Goal: Task Accomplishment & Management: Manage account settings

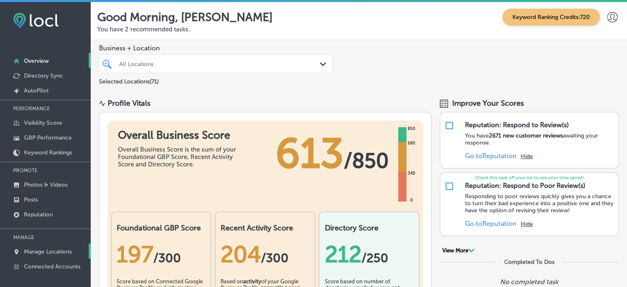
click at [54, 244] on link "Manage Locations" at bounding box center [45, 250] width 91 height 15
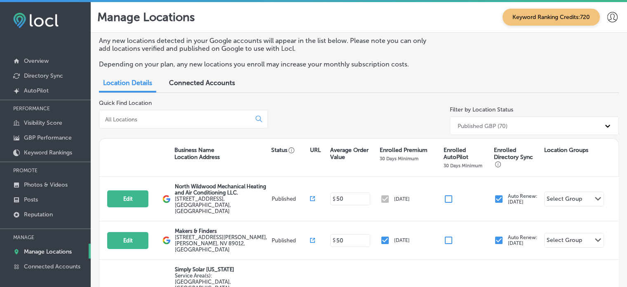
click at [195, 118] on input at bounding box center [176, 118] width 145 height 7
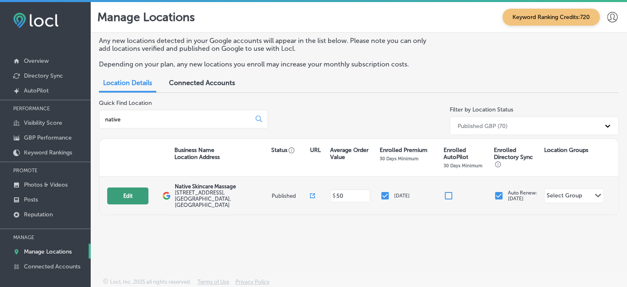
type input "native"
click at [130, 196] on button "Edit" at bounding box center [127, 195] width 41 height 17
select select "US"
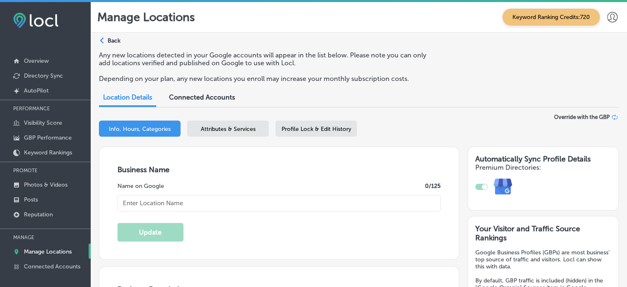
type input "Native Skincare Massage"
click at [238, 128] on span "Attributes & Services" at bounding box center [228, 128] width 55 height 7
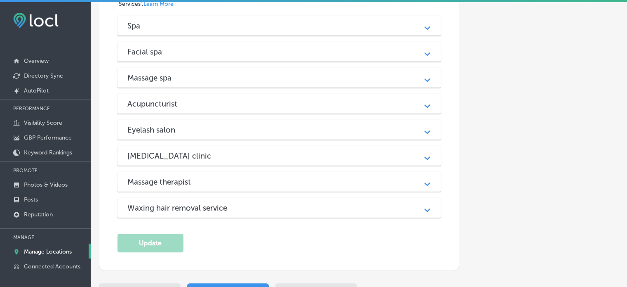
scroll to position [831, 0]
click at [325, 151] on div "[MEDICAL_DATA] clinic" at bounding box center [279, 155] width 304 height 9
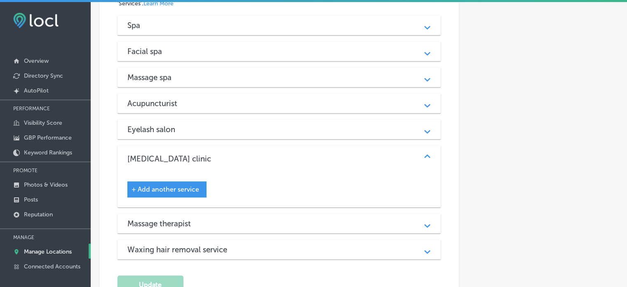
click at [333, 119] on div "Eyelash salon Path Created with Sketch." at bounding box center [280, 129] width 324 height 20
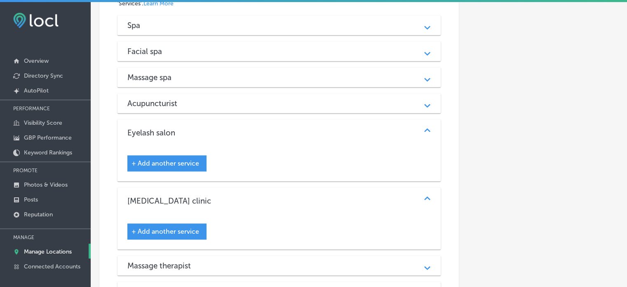
click at [333, 119] on div "Eyelash salon Path Created with Sketch." at bounding box center [280, 132] width 324 height 26
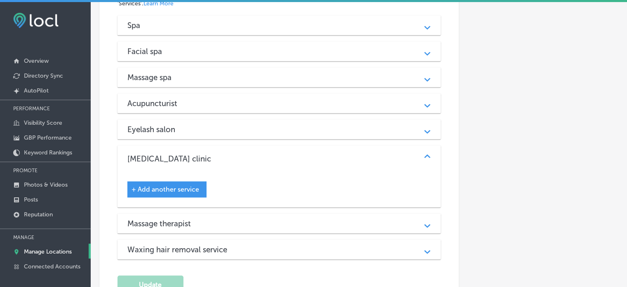
click at [365, 150] on div "[MEDICAL_DATA] clinic Path Created with Sketch." at bounding box center [280, 158] width 324 height 26
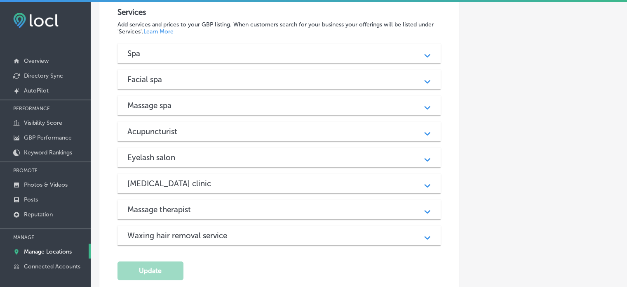
scroll to position [799, 0]
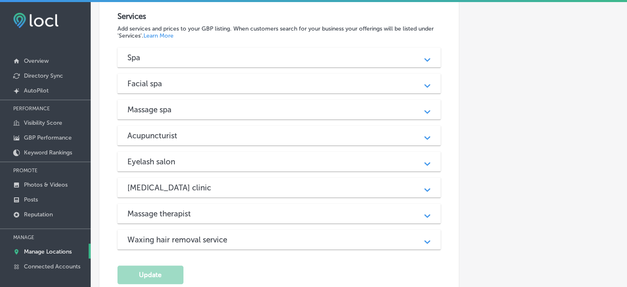
click at [255, 85] on div "Facial spa Path Created with Sketch." at bounding box center [280, 83] width 324 height 20
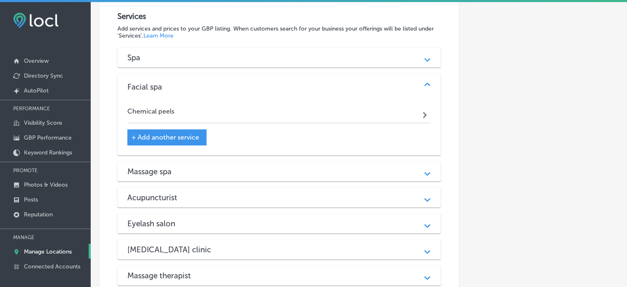
click at [318, 167] on div "Massage spa" at bounding box center [279, 171] width 304 height 9
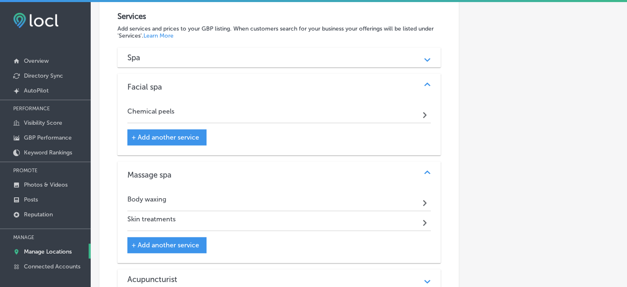
click at [317, 54] on div "Spa" at bounding box center [279, 57] width 304 height 9
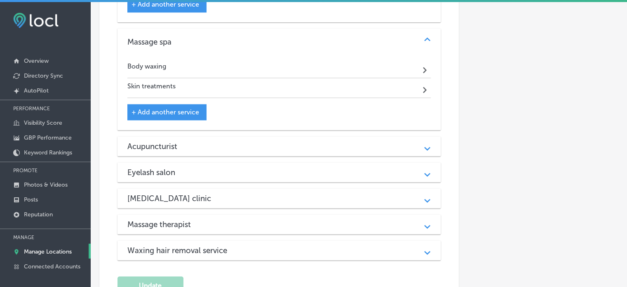
scroll to position [1141, 0]
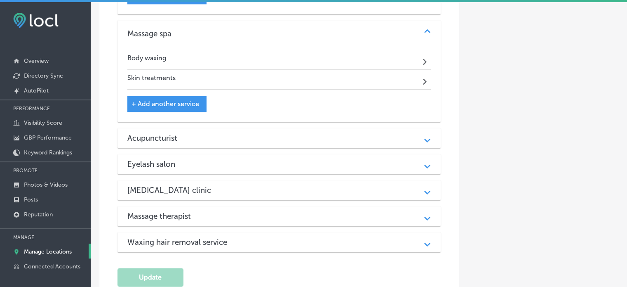
click at [54, 249] on p "Manage Locations" at bounding box center [48, 251] width 48 height 7
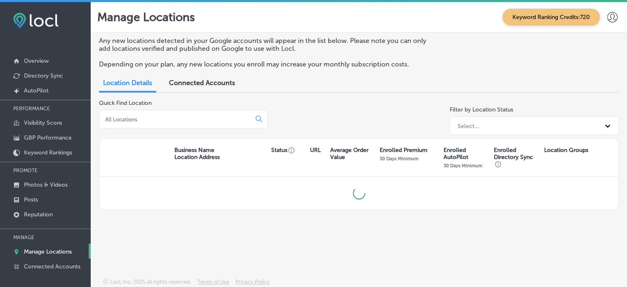
click at [154, 122] on input at bounding box center [176, 118] width 145 height 7
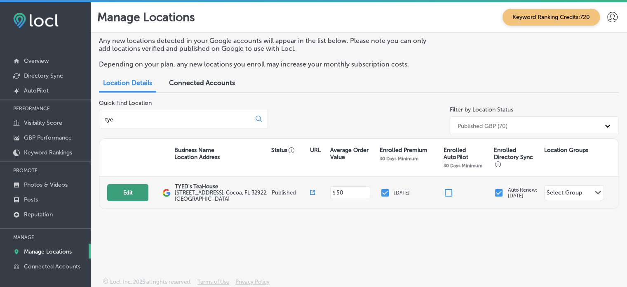
type input "tye"
click at [122, 191] on button "Edit" at bounding box center [127, 192] width 41 height 17
select select "US"
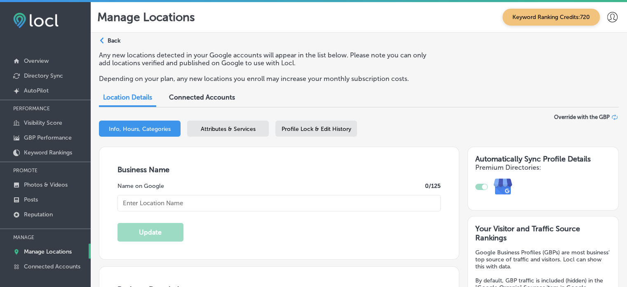
type textarea "TYEDs TeaHouse is a new local coffee, herbal and botanical tea shop/bar located…"
checkbox input "true"
type input "[STREET_ADDRESS]"
type input "Cocoa"
type input "32922"
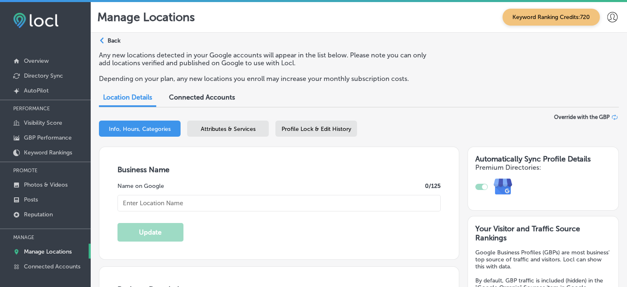
type input "US"
type input "[URL][DOMAIN_NAME]"
type input "TYED's TeaHouse"
type input "[PHONE_NUMBER]"
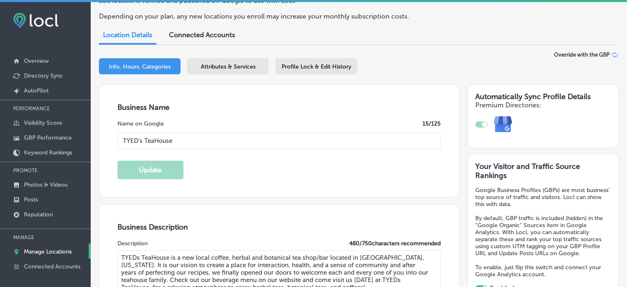
scroll to position [62, 0]
click at [216, 64] on span "Attributes & Services" at bounding box center [228, 67] width 55 height 7
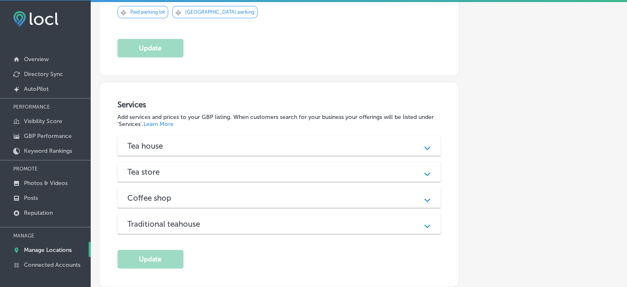
scroll to position [690, 0]
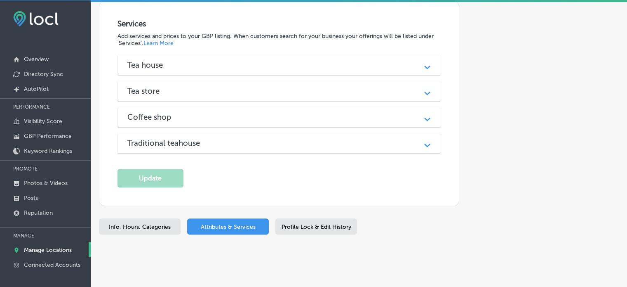
click at [310, 60] on div "Tea house" at bounding box center [279, 64] width 304 height 9
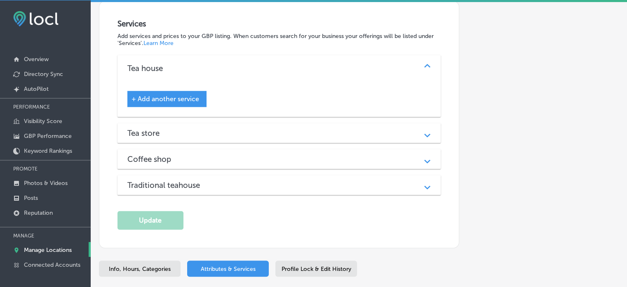
click at [293, 131] on div "Tea store" at bounding box center [279, 132] width 304 height 9
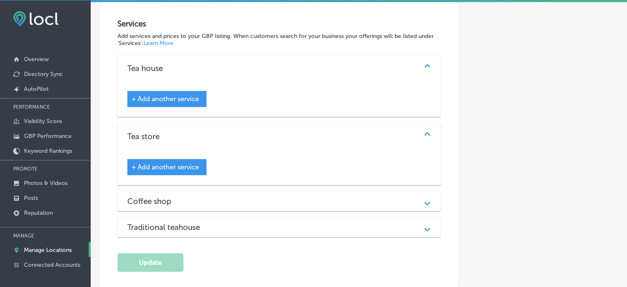
click at [285, 191] on div "Coffee shop Path Created with Sketch." at bounding box center [280, 201] width 324 height 20
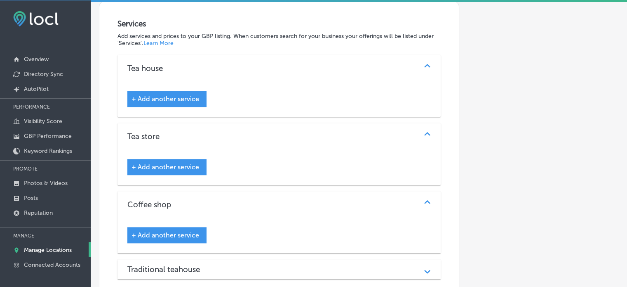
click at [275, 264] on div "Traditional teahouse" at bounding box center [279, 268] width 304 height 9
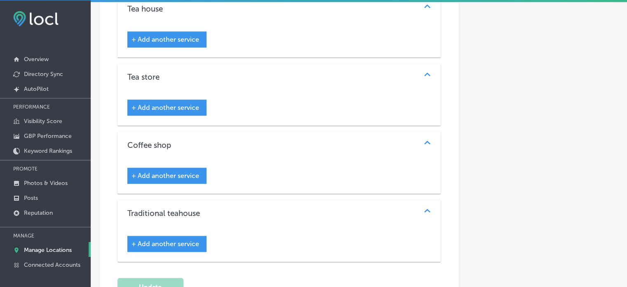
scroll to position [746, 0]
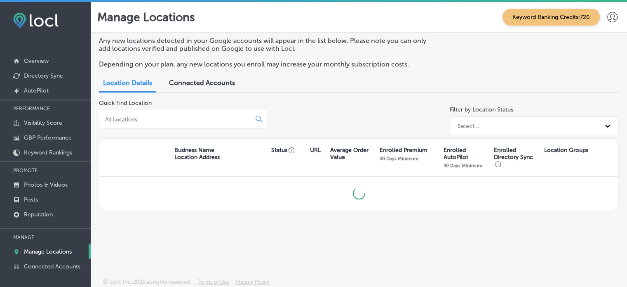
click at [155, 117] on input at bounding box center [176, 118] width 145 height 7
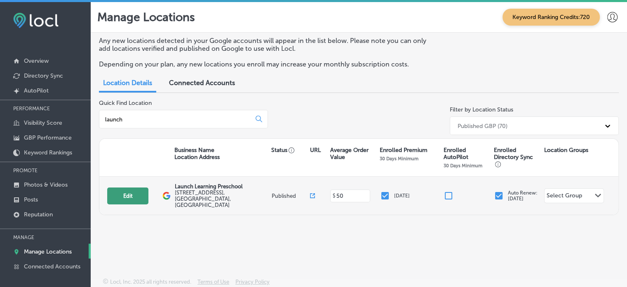
type input "launch"
click at [118, 187] on button "Edit" at bounding box center [127, 195] width 41 height 17
select select "US"
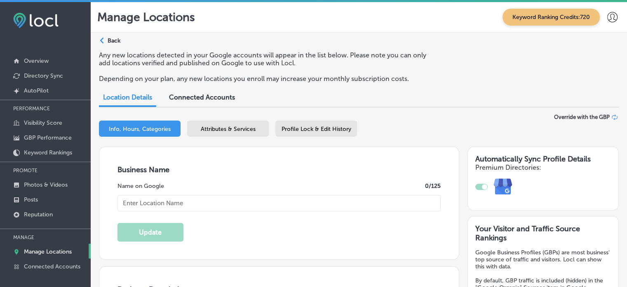
checkbox input "true"
type textarea "Launch Learning Preschool is a nonprofit early childhood education center that …"
type input "[URL][DOMAIN_NAME]"
type input "[PHONE_NUMBER]"
type input "Launch Learning Preschool"
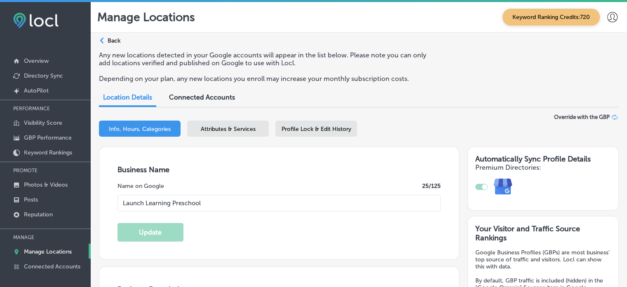
type input "[STREET_ADDRESS]"
type input "[PERSON_NAME][GEOGRAPHIC_DATA]"
type input "32952"
type input "US"
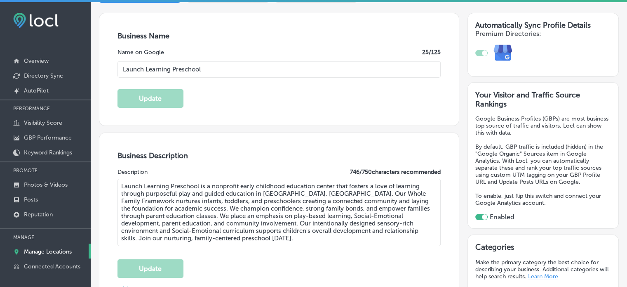
scroll to position [120, 0]
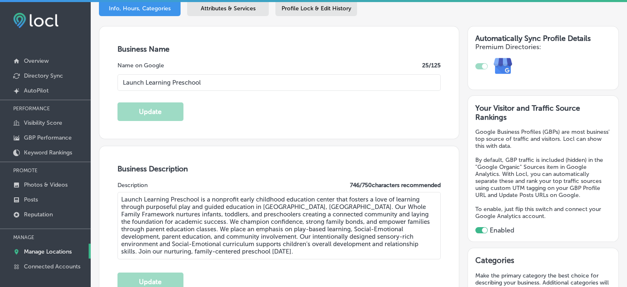
click at [224, 9] on span "Attributes & Services" at bounding box center [228, 8] width 55 height 7
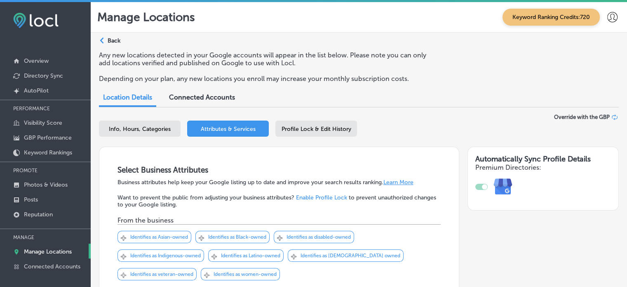
click at [141, 125] on div "Info, Hours, Categories" at bounding box center [140, 128] width 82 height 16
select select "US"
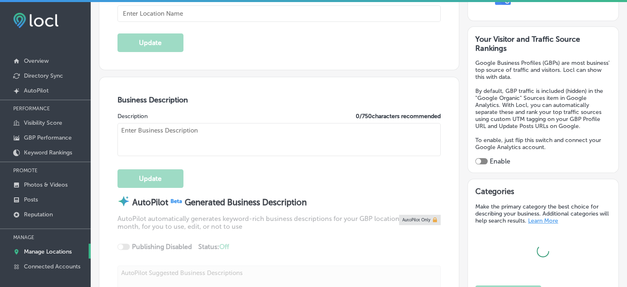
type input "Launch Learning Preschool"
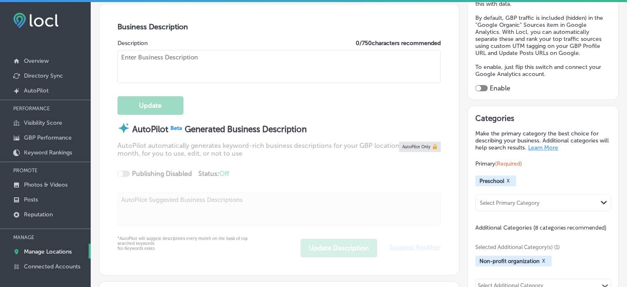
type input "[STREET_ADDRESS]"
type input "[PERSON_NAME][GEOGRAPHIC_DATA]"
type input "32952"
type input "US"
type input "[URL][DOMAIN_NAME]"
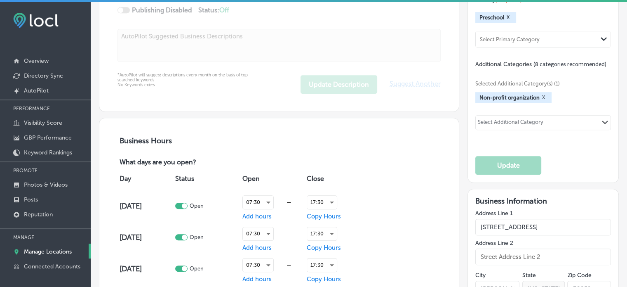
checkbox input "true"
type textarea "Launch Learning Preschool is a nonprofit early childhood education center that …"
type input "[PHONE_NUMBER]"
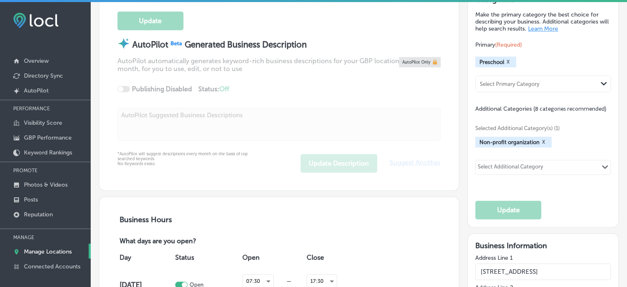
scroll to position [381, 0]
click at [508, 161] on div "Select Additional Category" at bounding box center [511, 167] width 70 height 12
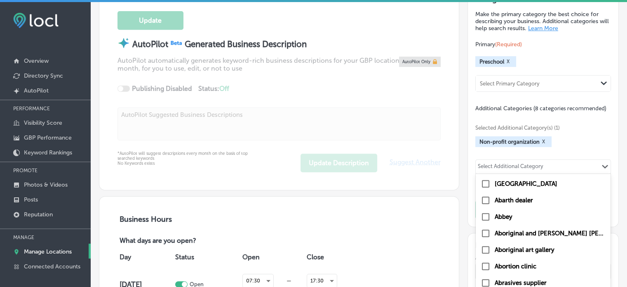
paste input "parent and child classes,"
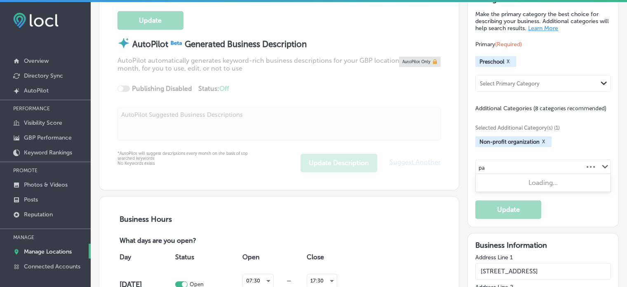
type input "p"
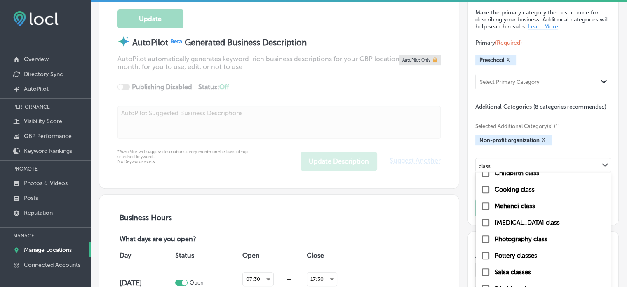
scroll to position [0, 0]
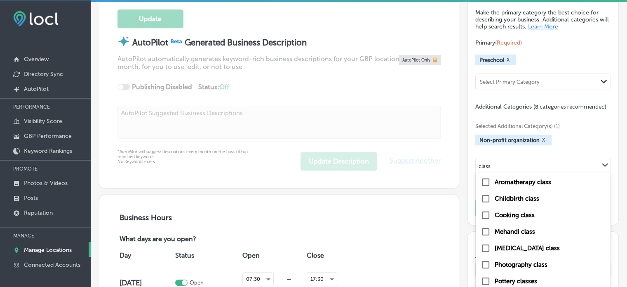
type input "class"
click at [518, 245] on label "Day care center" at bounding box center [517, 247] width 45 height 7
type input "day"
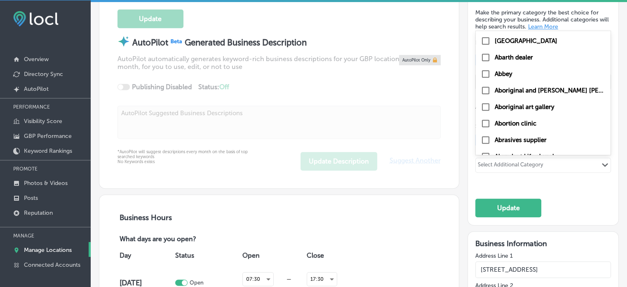
click at [510, 171] on div "Select Additional Category" at bounding box center [511, 165] width 66 height 9
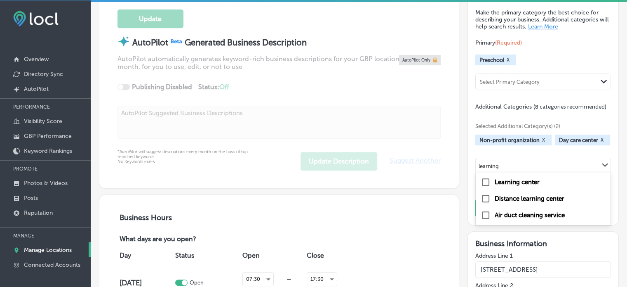
click at [515, 186] on label "Learning center" at bounding box center [517, 181] width 45 height 7
type input "learning"
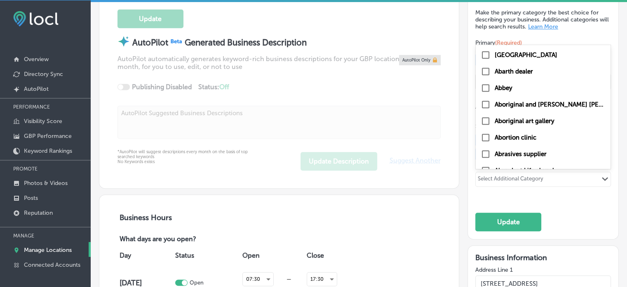
click at [506, 173] on div "Select Additional Category" at bounding box center [511, 179] width 70 height 12
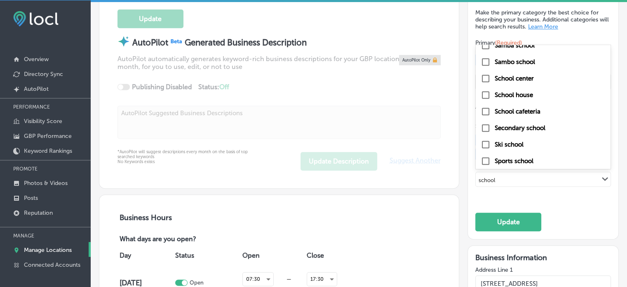
scroll to position [1113, 0]
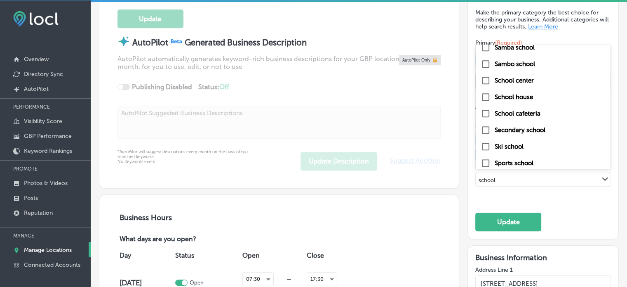
click at [513, 79] on label "School center" at bounding box center [514, 80] width 39 height 7
type input "school"
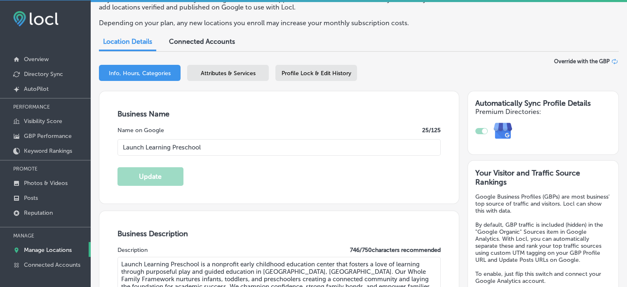
scroll to position [53, 0]
click at [234, 78] on div "Attributes & Services" at bounding box center [228, 74] width 82 height 16
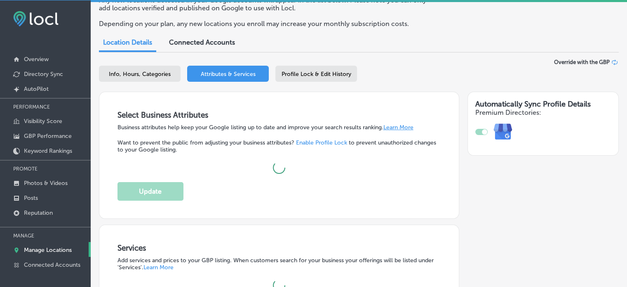
click at [144, 78] on div "Info, Hours, Categories" at bounding box center [140, 74] width 82 height 16
select select "US"
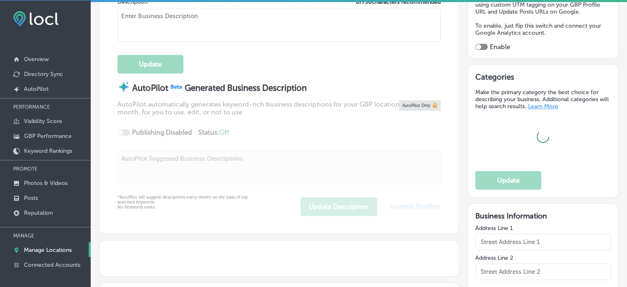
scroll to position [302, 0]
checkbox input "true"
type input "Launch Learning Preschool"
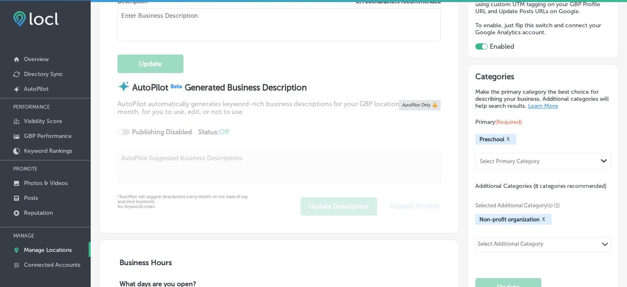
type input "[PHONE_NUMBER]"
type input "[URL][DOMAIN_NAME]"
type textarea "Launch Learning Preschool is a nonprofit early childhood education center that …"
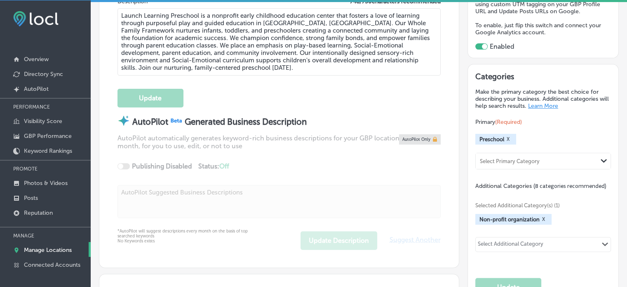
type input "[STREET_ADDRESS]"
type input "[PERSON_NAME][GEOGRAPHIC_DATA]"
type input "32952"
type input "US"
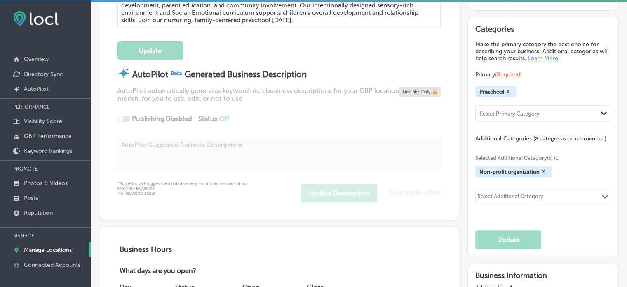
scroll to position [350, 0]
click at [544, 194] on input "text" at bounding box center [544, 197] width 1 height 6
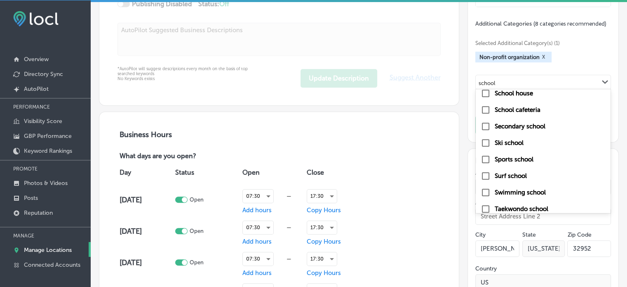
scroll to position [1143, 0]
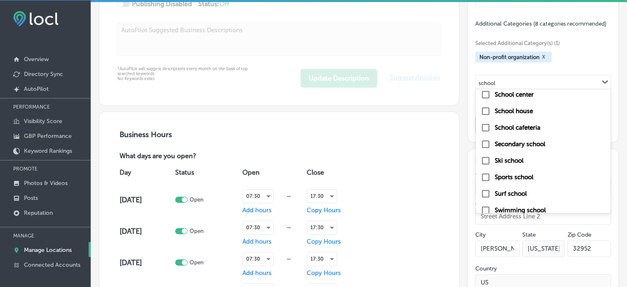
click at [503, 92] on label "School center" at bounding box center [514, 94] width 39 height 7
type input "school"
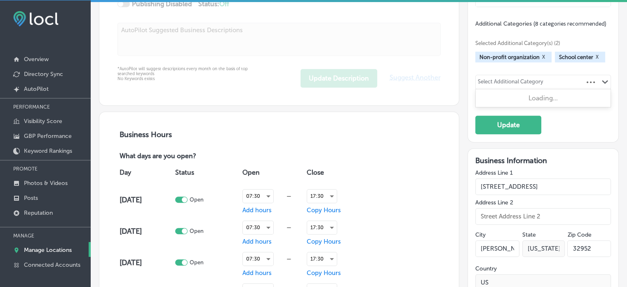
click at [515, 81] on div "Select Additional Category" at bounding box center [511, 82] width 66 height 9
type input "p"
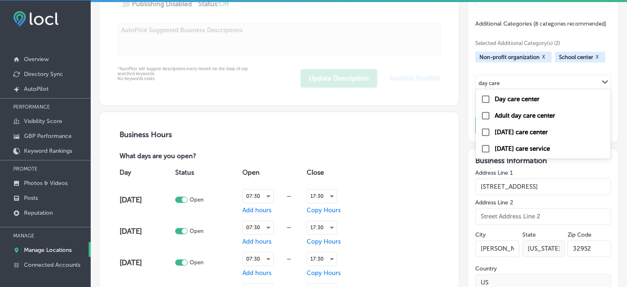
click at [520, 95] on label "Day care center" at bounding box center [517, 98] width 45 height 7
type input "day care"
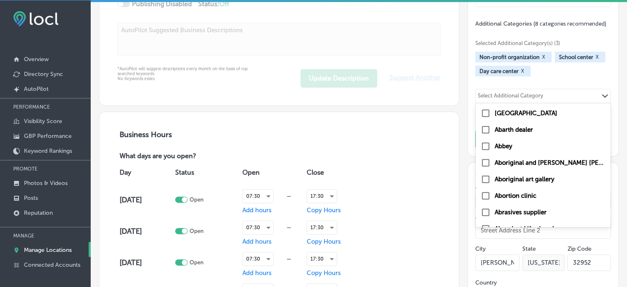
click at [520, 94] on div "Select Additional Category" at bounding box center [511, 96] width 66 height 9
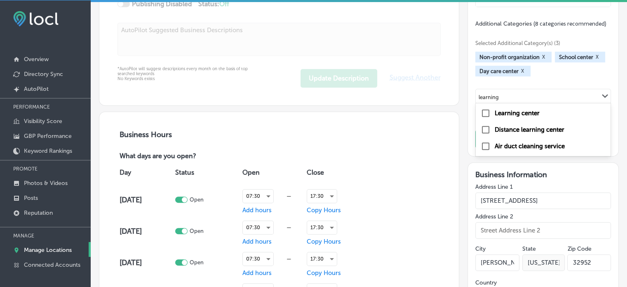
click at [505, 109] on label "Learning center" at bounding box center [517, 112] width 45 height 7
type input "learning"
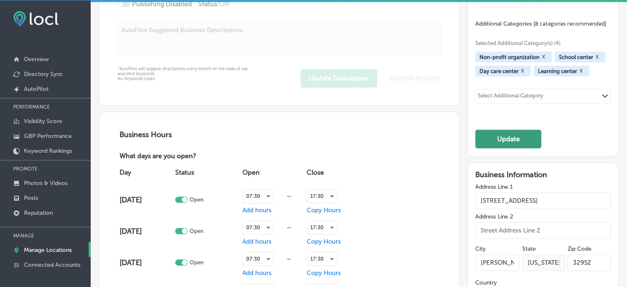
click at [510, 135] on button "Update" at bounding box center [509, 139] width 66 height 19
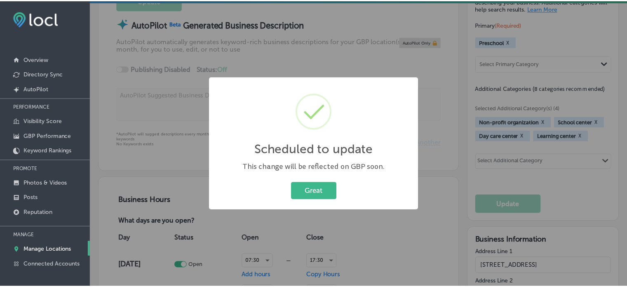
scroll to position [400, 0]
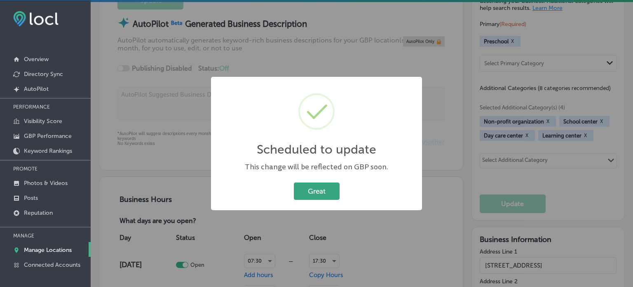
click at [329, 195] on button "Great" at bounding box center [317, 190] width 46 height 17
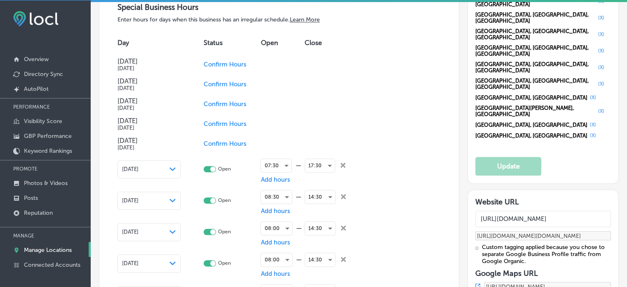
scroll to position [952, 0]
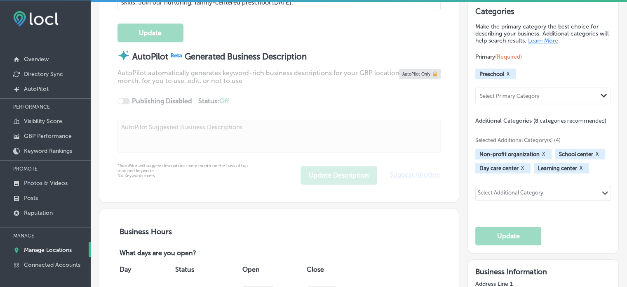
click at [207, 130] on div "AutoPilot Generated Business Description AutoPilot automatically generates keyw…" at bounding box center [280, 102] width 324 height 104
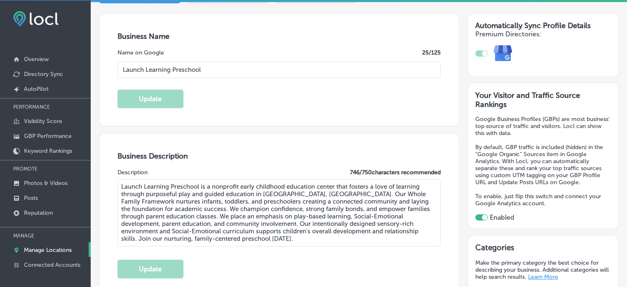
scroll to position [94, 0]
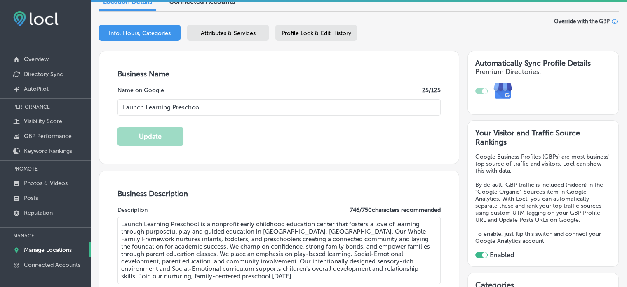
click at [238, 30] on span "Attributes & Services" at bounding box center [228, 33] width 55 height 7
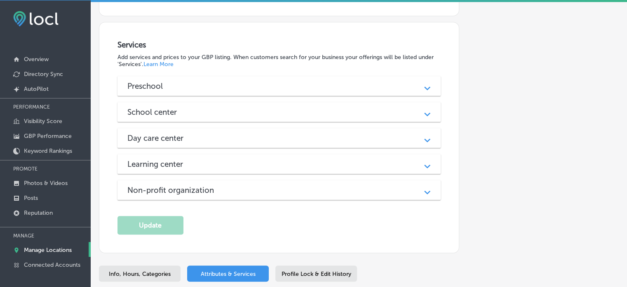
scroll to position [703, 0]
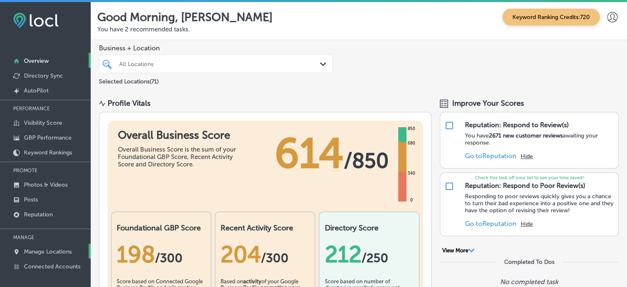
click at [53, 250] on p "Manage Locations" at bounding box center [48, 251] width 48 height 7
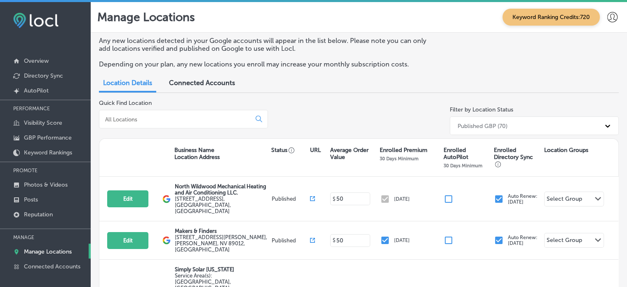
drag, startPoint x: 155, startPoint y: 113, endPoint x: 159, endPoint y: 117, distance: 5.0
click at [159, 117] on div at bounding box center [183, 119] width 169 height 19
click at [159, 117] on input at bounding box center [176, 118] width 145 height 7
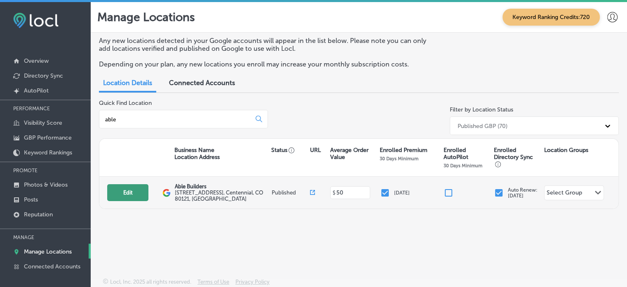
type input "able"
click at [128, 190] on button "Edit" at bounding box center [127, 192] width 41 height 17
select select "US"
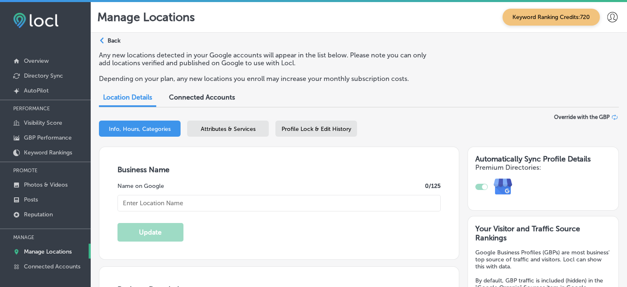
checkbox input "true"
type input "Able Builders"
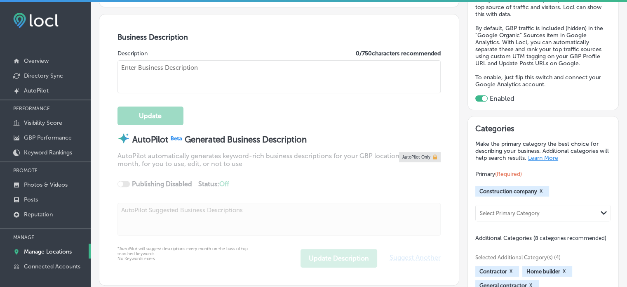
type input "31 E Panama Dr, Suite E"
type input "Centennial"
type input "80121"
type input "US"
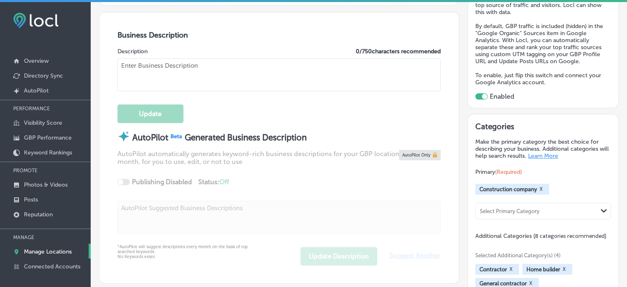
type input "https://goablebuilders.com/"
type textarea "Able Builders: Your premier construction partner in the Front Range! With over …"
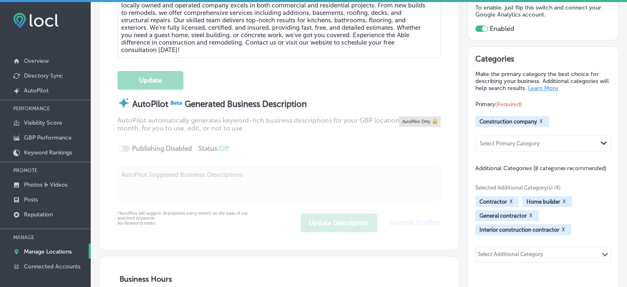
type input "+1 303 590 5600"
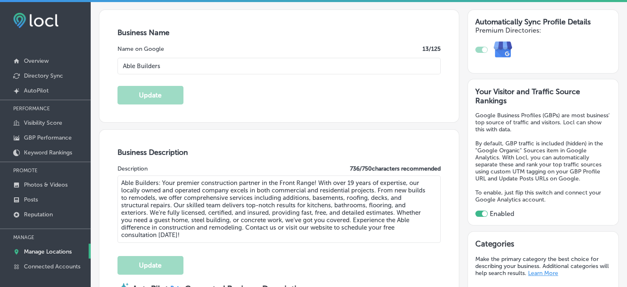
scroll to position [92, 0]
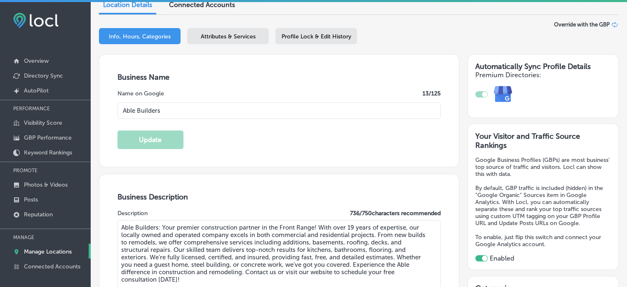
click at [240, 38] on span "Attributes & Services" at bounding box center [228, 36] width 55 height 7
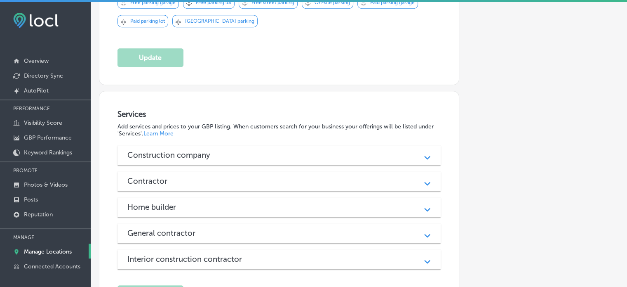
scroll to position [592, 0]
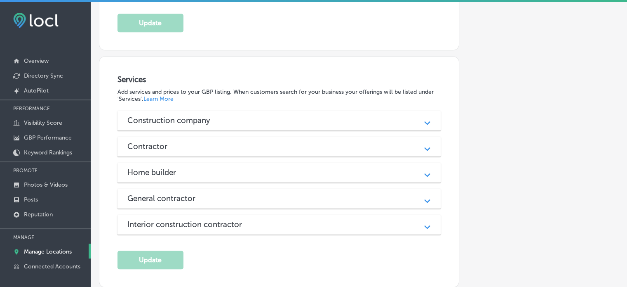
click at [215, 141] on div "Contractor" at bounding box center [279, 145] width 304 height 9
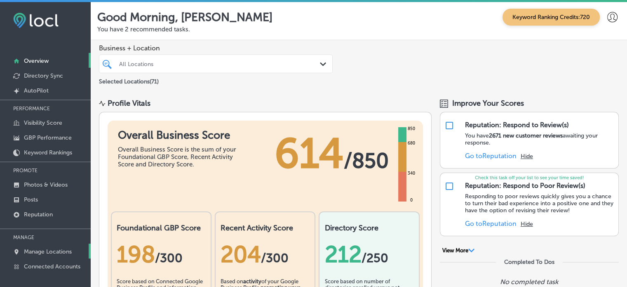
click at [53, 248] on p "Manage Locations" at bounding box center [48, 251] width 48 height 7
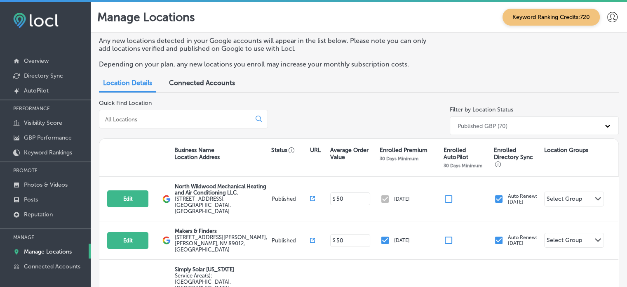
click at [168, 117] on input at bounding box center [176, 118] width 145 height 7
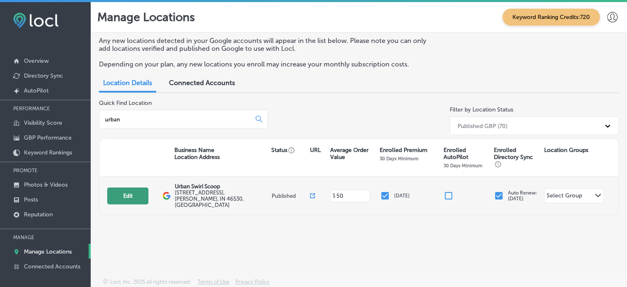
type input "urban"
click at [136, 191] on button "Edit" at bounding box center [127, 195] width 41 height 17
select select "US"
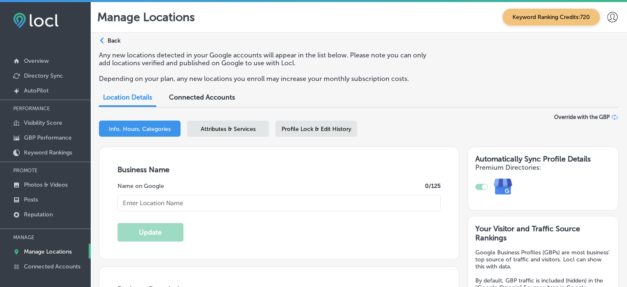
checkbox input "true"
type textarea "Urban Swirl and Scoop is your go-to destination for hand-dipped ice cream, soft…"
click at [228, 132] on span "Attributes & Services" at bounding box center [228, 128] width 55 height 7
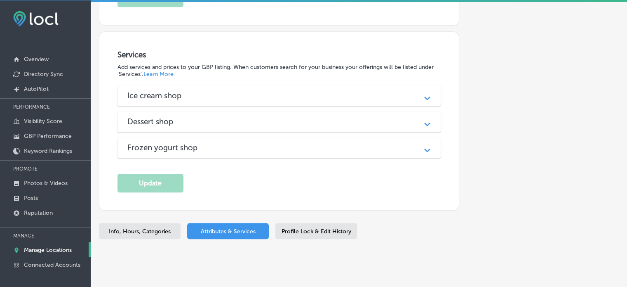
scroll to position [937, 0]
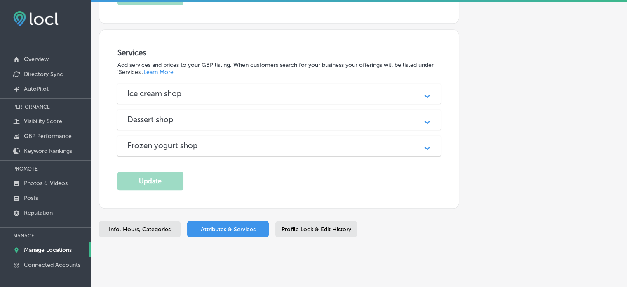
click at [244, 117] on div "Dessert shop" at bounding box center [279, 119] width 304 height 9
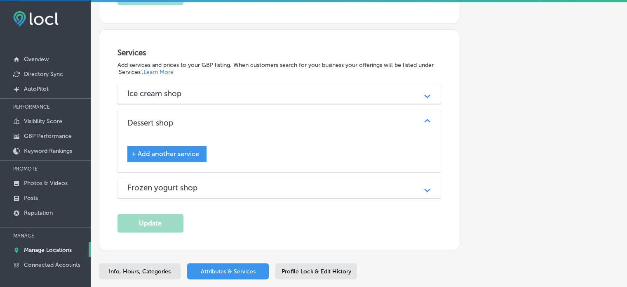
click at [238, 96] on div "Ice cream shop Path Created with Sketch." at bounding box center [280, 94] width 324 height 20
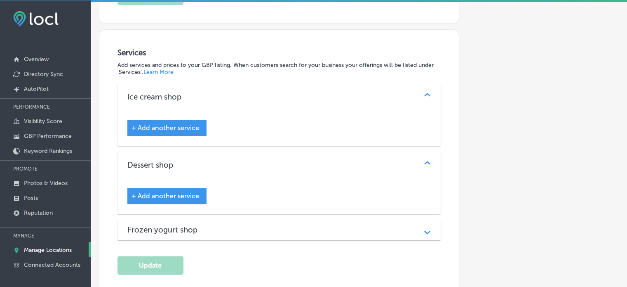
click at [247, 227] on div "Frozen yogurt shop" at bounding box center [279, 229] width 304 height 9
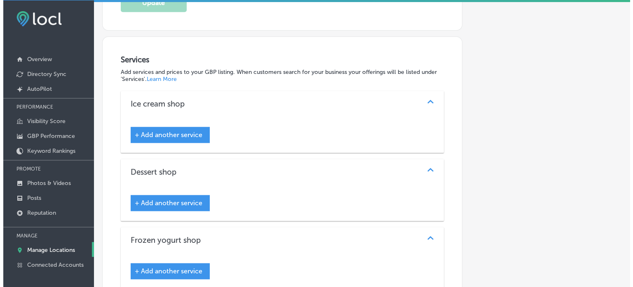
scroll to position [929, 0]
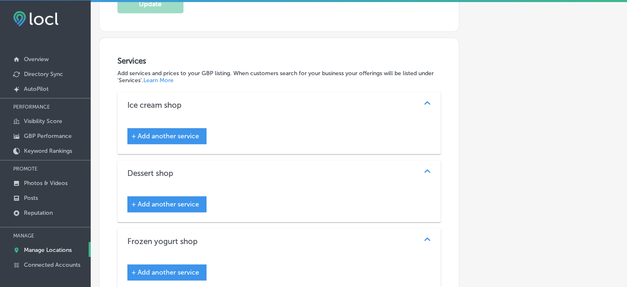
click at [183, 132] on span "+ Add another service" at bounding box center [166, 136] width 68 height 8
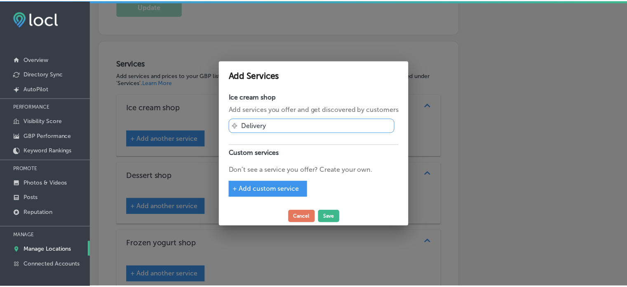
scroll to position [931, 0]
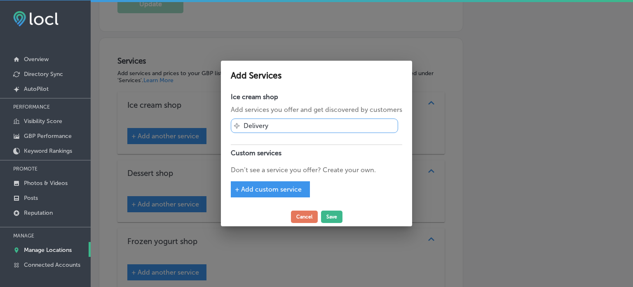
click at [261, 188] on span "+ Add custom service" at bounding box center [268, 189] width 67 height 8
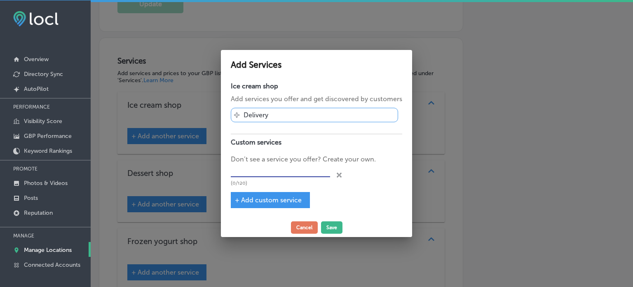
paste input "Ice cream party packages"
click at [263, 167] on input "Ice cream party packages" at bounding box center [280, 170] width 99 height 13
type input "Ice cream party packages"
click at [333, 227] on button "Save" at bounding box center [331, 227] width 21 height 12
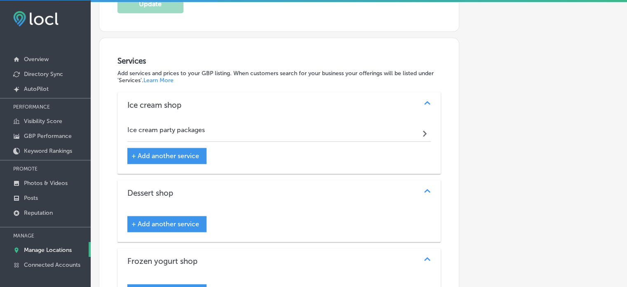
click at [177, 152] on span "+ Add another service" at bounding box center [166, 156] width 68 height 8
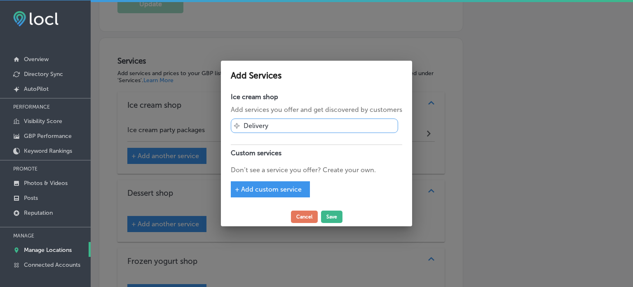
click at [260, 188] on span "+ Add custom service" at bounding box center [268, 189] width 67 height 8
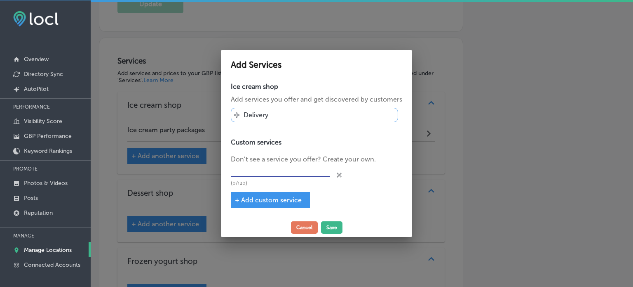
click at [261, 173] on input "text" at bounding box center [280, 170] width 99 height 13
paste input "Birthday party catering ice cream"
type input "Birthday party catering ice cream"
click at [333, 229] on button "Save" at bounding box center [331, 227] width 21 height 12
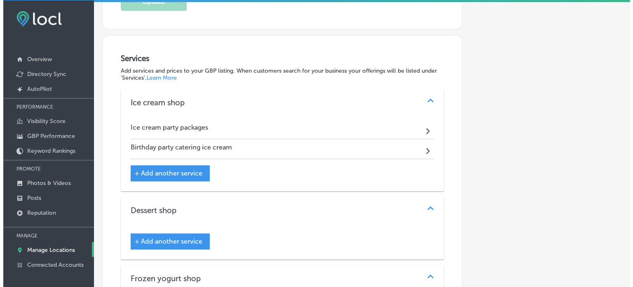
scroll to position [929, 0]
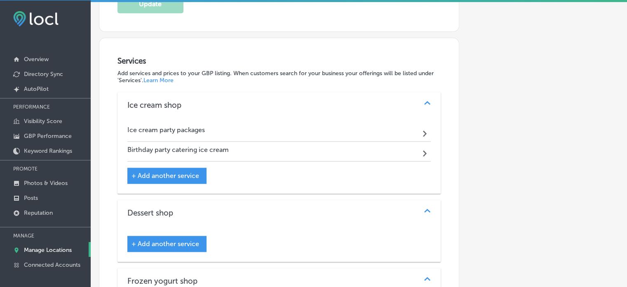
click at [173, 167] on div "+ Add another service" at bounding box center [166, 175] width 79 height 16
click at [188, 177] on div "+ Add another service" at bounding box center [166, 175] width 79 height 16
click at [188, 174] on span "+ Add another service" at bounding box center [166, 176] width 68 height 8
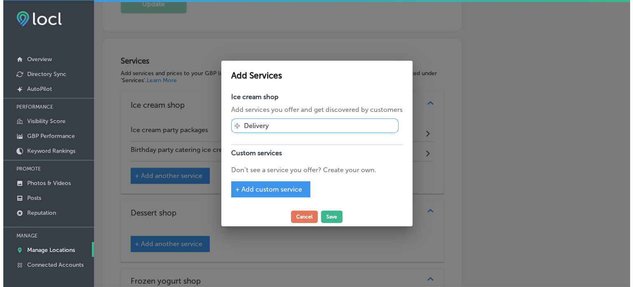
scroll to position [931, 0]
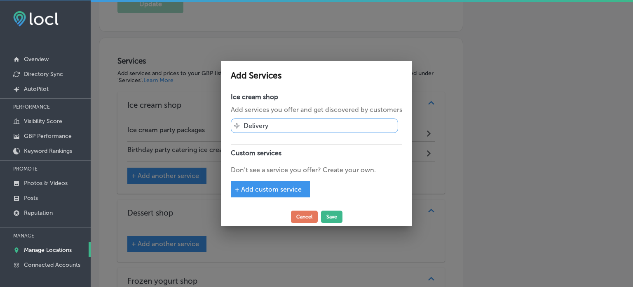
click at [266, 186] on span "+ Add custom service" at bounding box center [268, 189] width 67 height 8
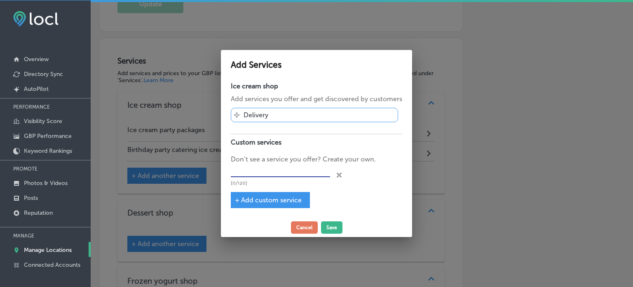
click at [269, 173] on input "text" at bounding box center [280, 170] width 99 height 13
paste input "Themed night events ice cream shop"
type input "Themed night events ice cream shop"
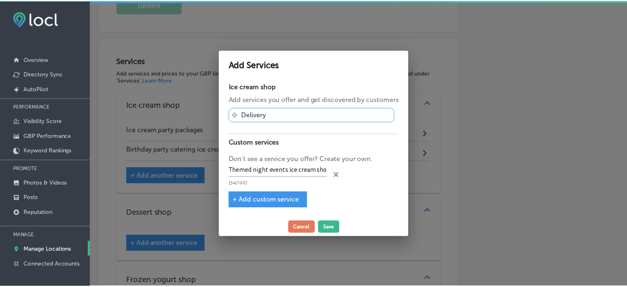
scroll to position [0, 0]
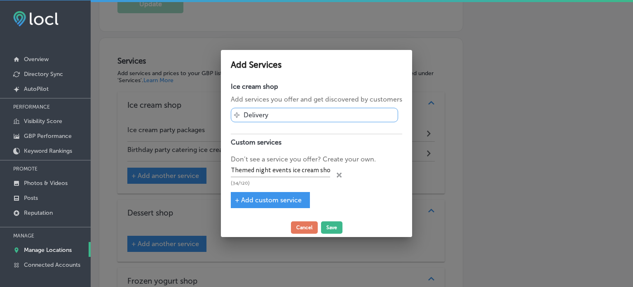
click at [275, 198] on span "+ Add custom service" at bounding box center [268, 200] width 67 height 8
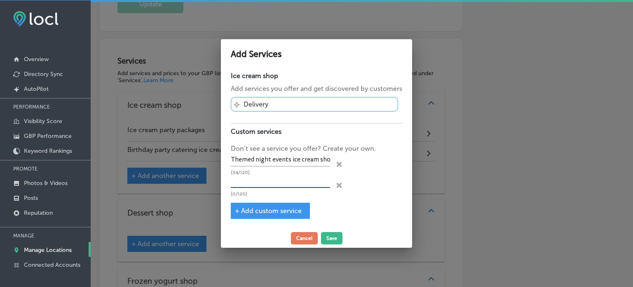
click at [274, 186] on input "text" at bounding box center [280, 181] width 99 height 13
paste input "Patio parties with ice cream"
type input "Patio parties with ice cream"
click at [335, 237] on button "Save" at bounding box center [331, 238] width 21 height 12
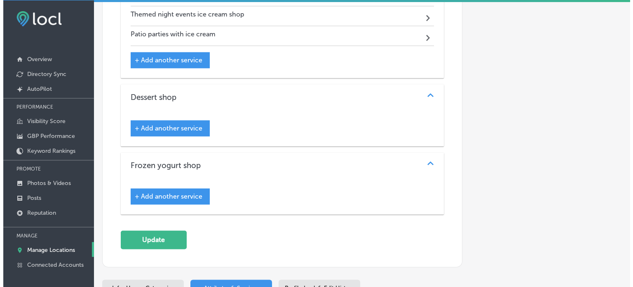
scroll to position [1122, 0]
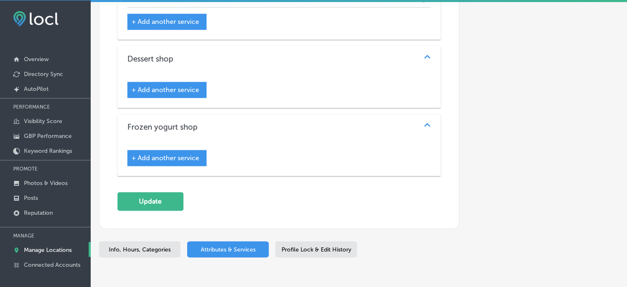
click at [174, 155] on span "+ Add another service" at bounding box center [166, 158] width 68 height 8
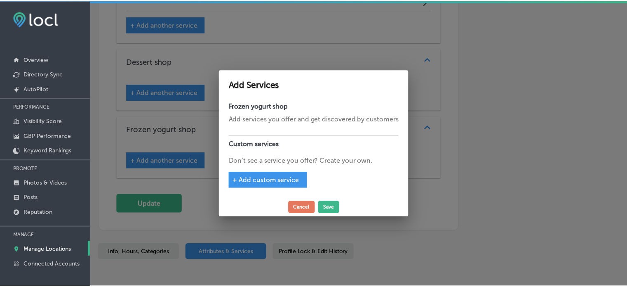
scroll to position [1125, 0]
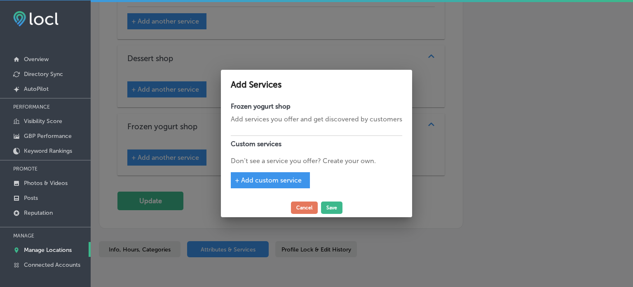
click at [257, 179] on span "+ Add custom service" at bounding box center [268, 180] width 67 height 8
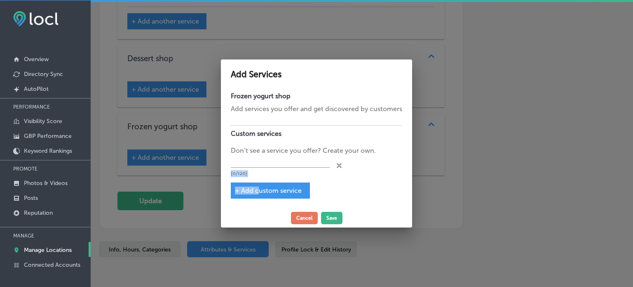
drag, startPoint x: 257, startPoint y: 179, endPoint x: 255, endPoint y: 168, distance: 10.9
click at [255, 168] on div "Frozen yogurt shop Add services you offer and get discovered by customers Custo…" at bounding box center [316, 147] width 191 height 121
click at [255, 161] on input "text" at bounding box center [280, 161] width 99 height 13
paste input "Soft serve frozen yogurt flavors"
type input "Soft serve frozen yogurt"
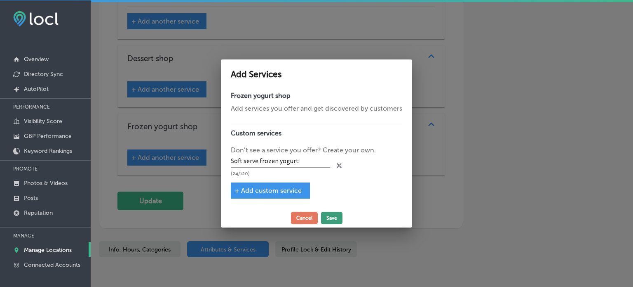
click at [333, 219] on button "Save" at bounding box center [331, 218] width 21 height 12
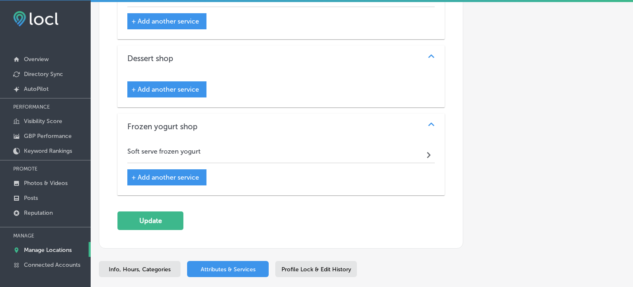
scroll to position [1122, 0]
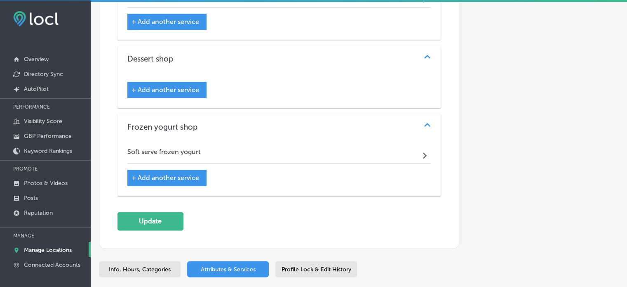
click at [178, 89] on div "+ Add another service" at bounding box center [166, 90] width 79 height 16
click at [166, 87] on span "+ Add another service" at bounding box center [166, 90] width 68 height 8
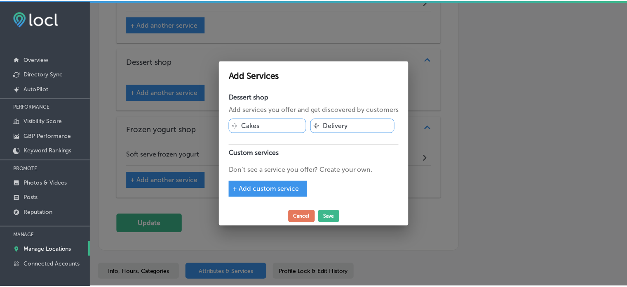
scroll to position [1125, 0]
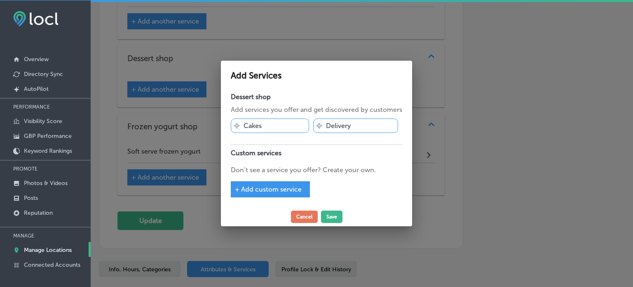
click at [259, 186] on span "+ Add custom service" at bounding box center [268, 189] width 67 height 8
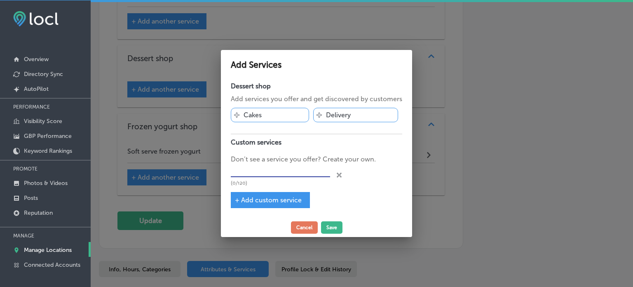
click at [275, 171] on input "text" at bounding box center [280, 170] width 99 height 13
paste input "Non-dairy frozen dessert options"
type input "Non-dairy frozen dessert options"
click at [336, 228] on button "Save" at bounding box center [331, 227] width 21 height 12
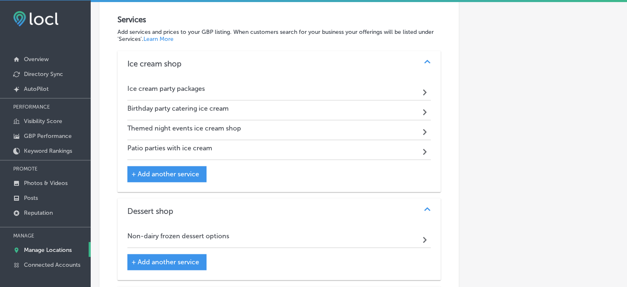
scroll to position [1192, 0]
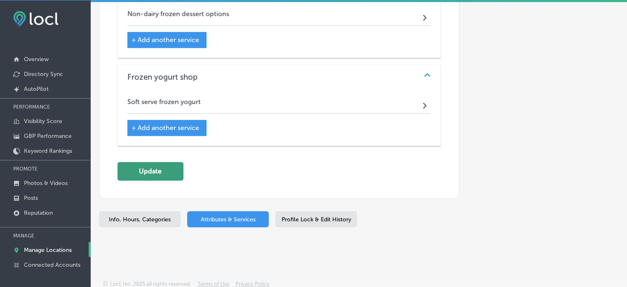
click at [155, 174] on button "Update" at bounding box center [151, 171] width 66 height 19
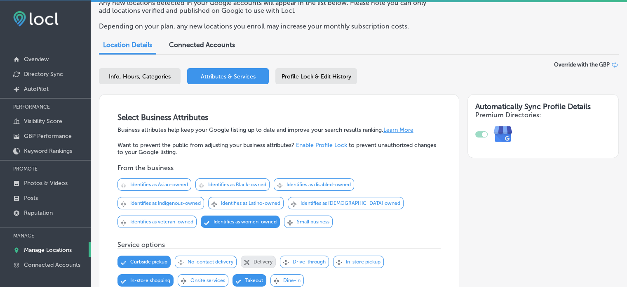
scroll to position [0, 0]
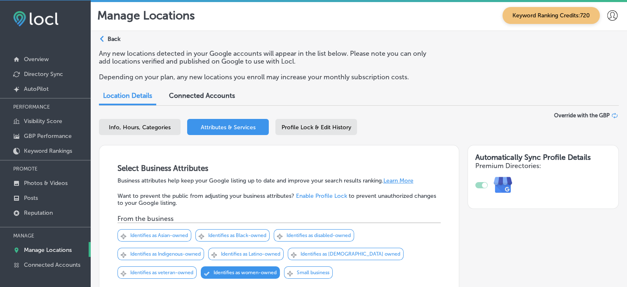
click at [307, 132] on div "Profile Lock & Edit History" at bounding box center [316, 127] width 82 height 16
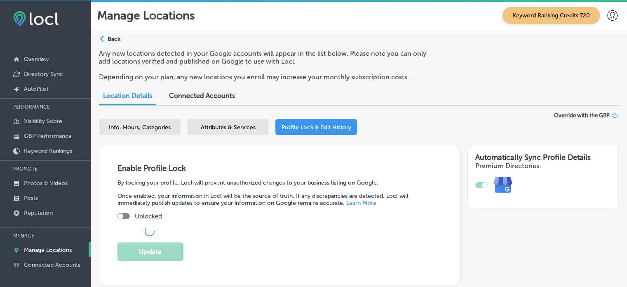
scroll to position [45, 0]
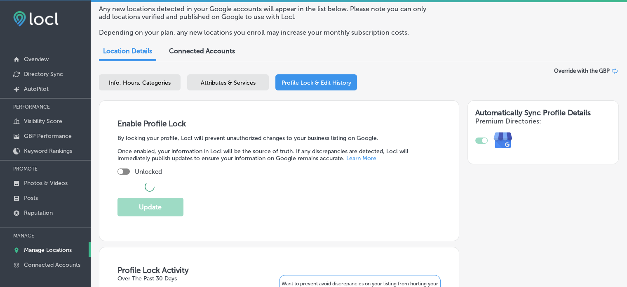
checkbox input "true"
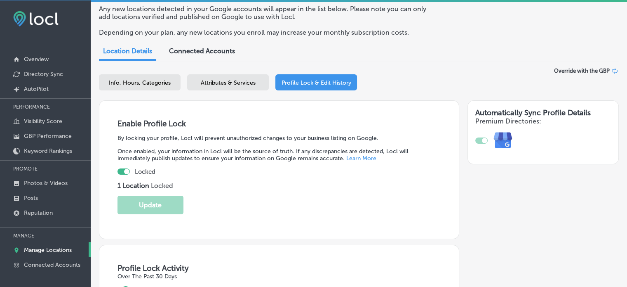
click at [226, 86] on div "Attributes & Services" at bounding box center [228, 82] width 82 height 16
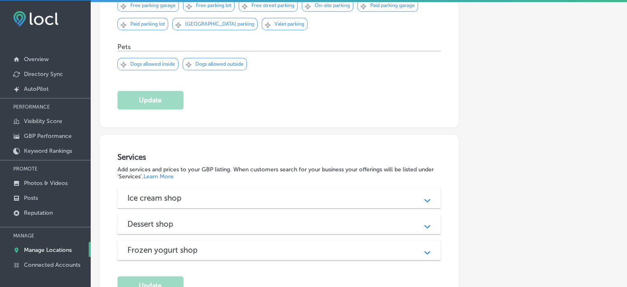
scroll to position [934, 0]
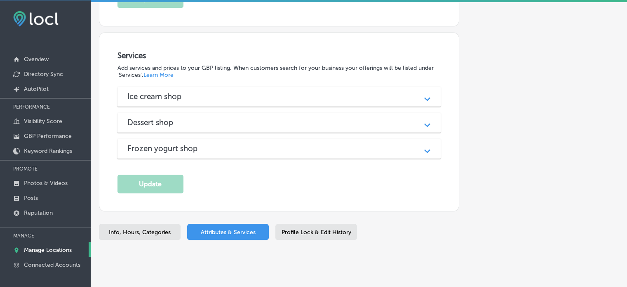
click at [241, 147] on div "Frozen yogurt shop" at bounding box center [279, 148] width 304 height 9
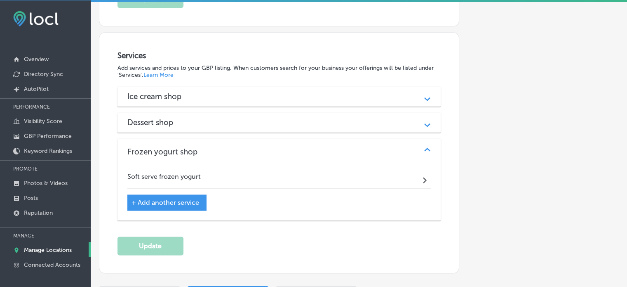
click at [234, 120] on div "Dessert shop" at bounding box center [279, 122] width 304 height 9
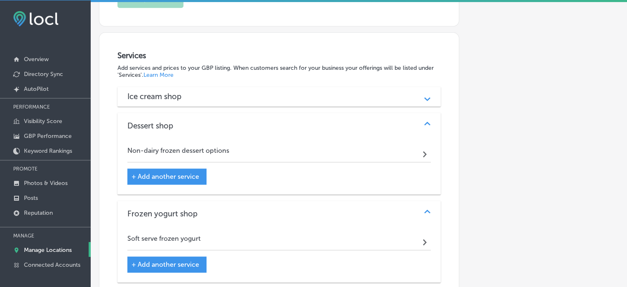
click at [224, 93] on div "Ice cream shop" at bounding box center [279, 96] width 304 height 9
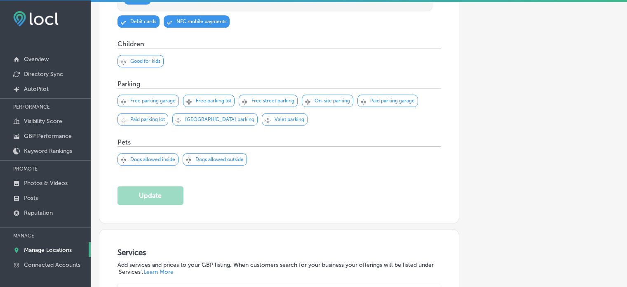
scroll to position [689, 0]
